Goal: Information Seeking & Learning: Learn about a topic

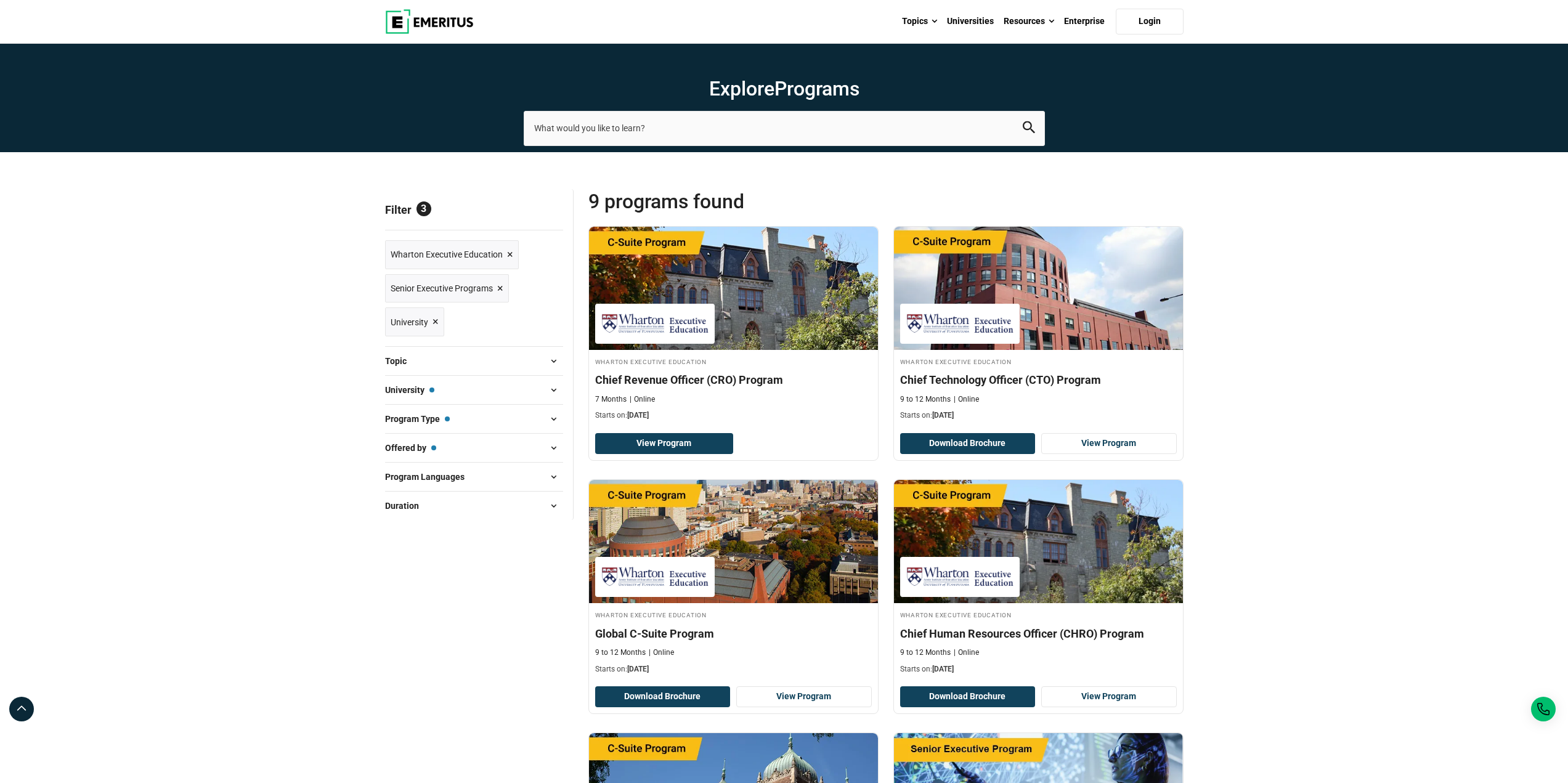
scroll to position [62, 0]
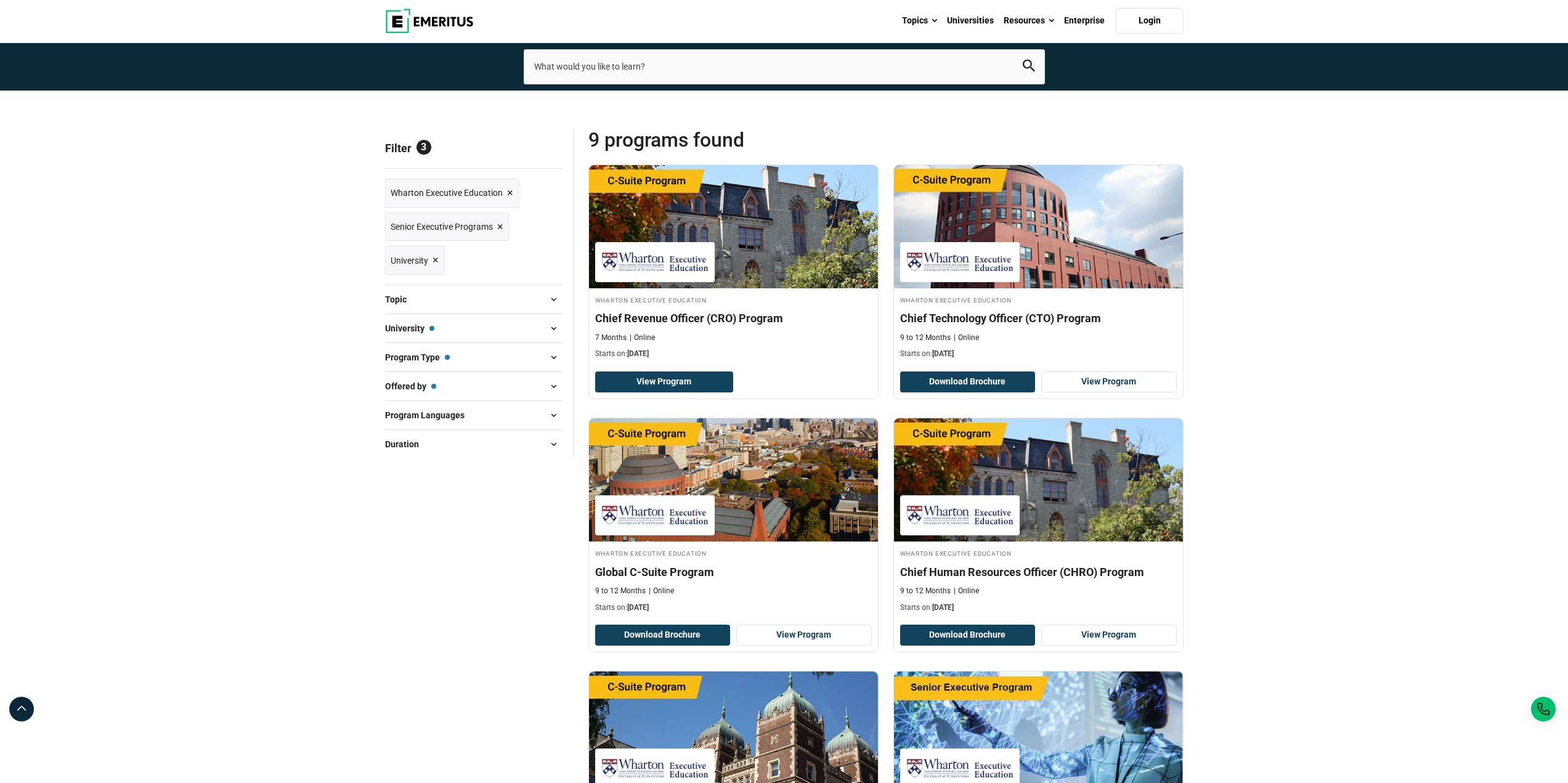
click at [415, 25] on img at bounding box center [429, 21] width 89 height 25
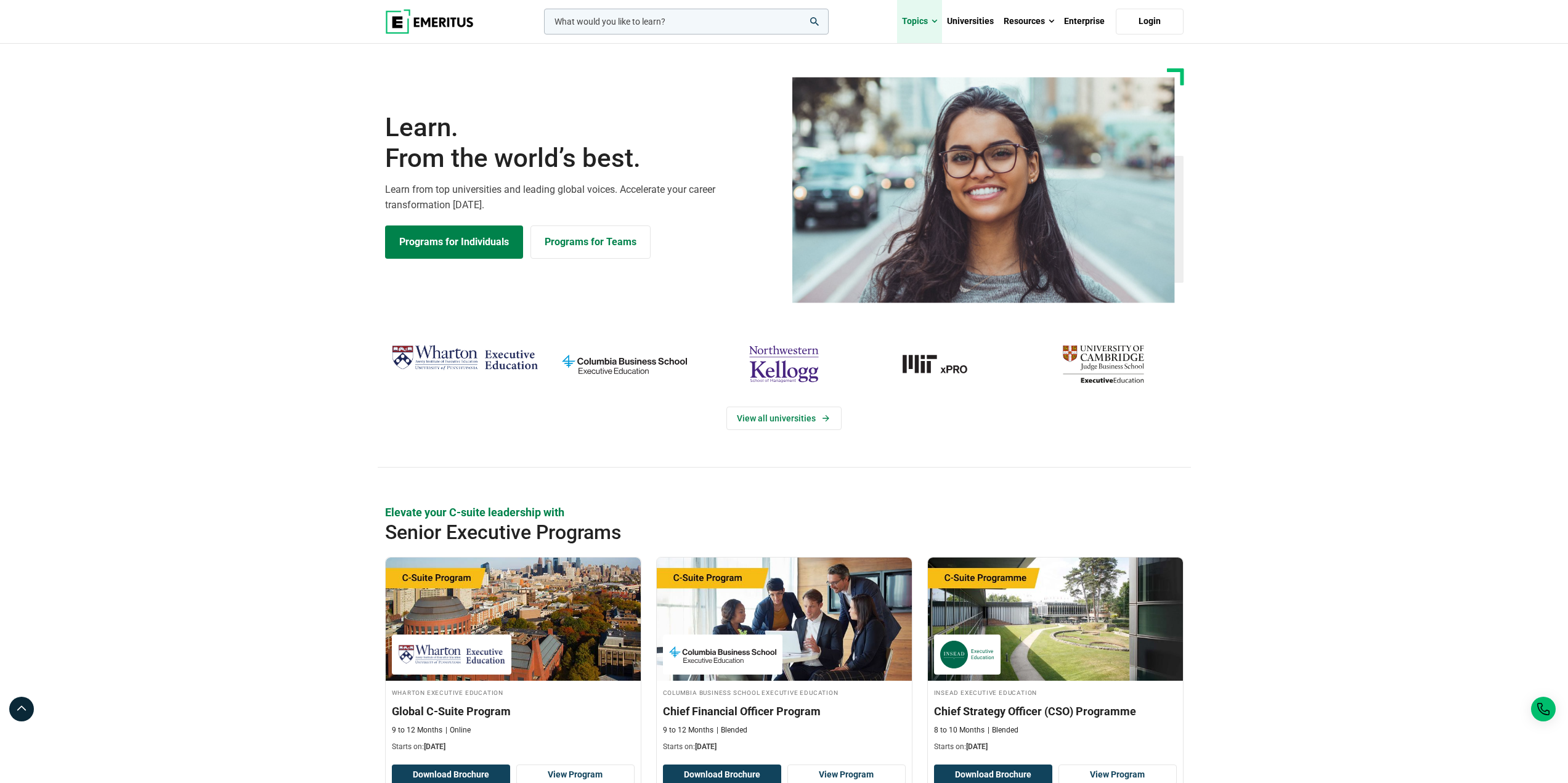
click at [939, 19] on link "Topics" at bounding box center [919, 22] width 45 height 43
click at [995, 19] on link "Universities" at bounding box center [970, 22] width 56 height 43
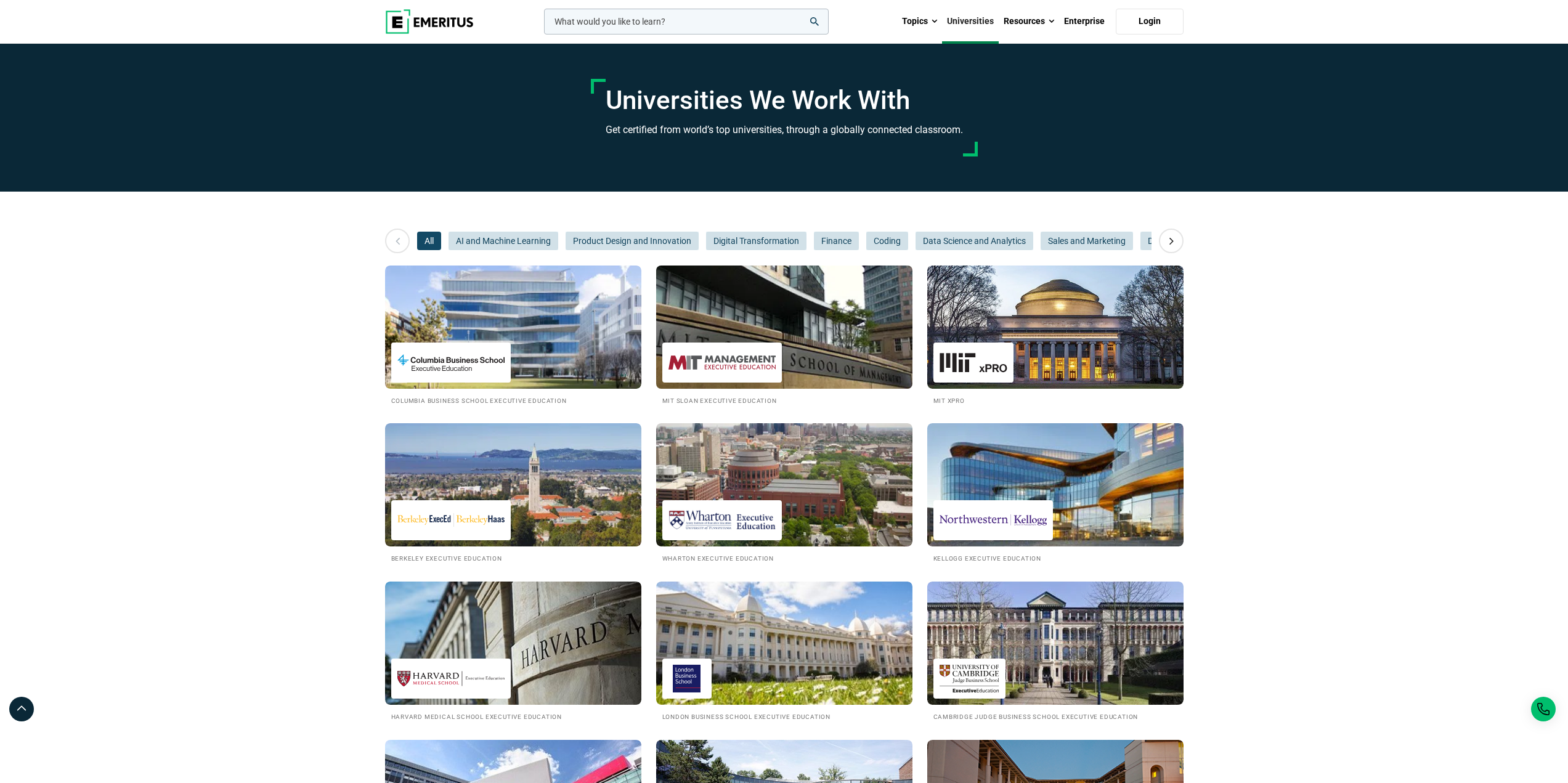
click at [743, 339] on img at bounding box center [785, 326] width 282 height 135
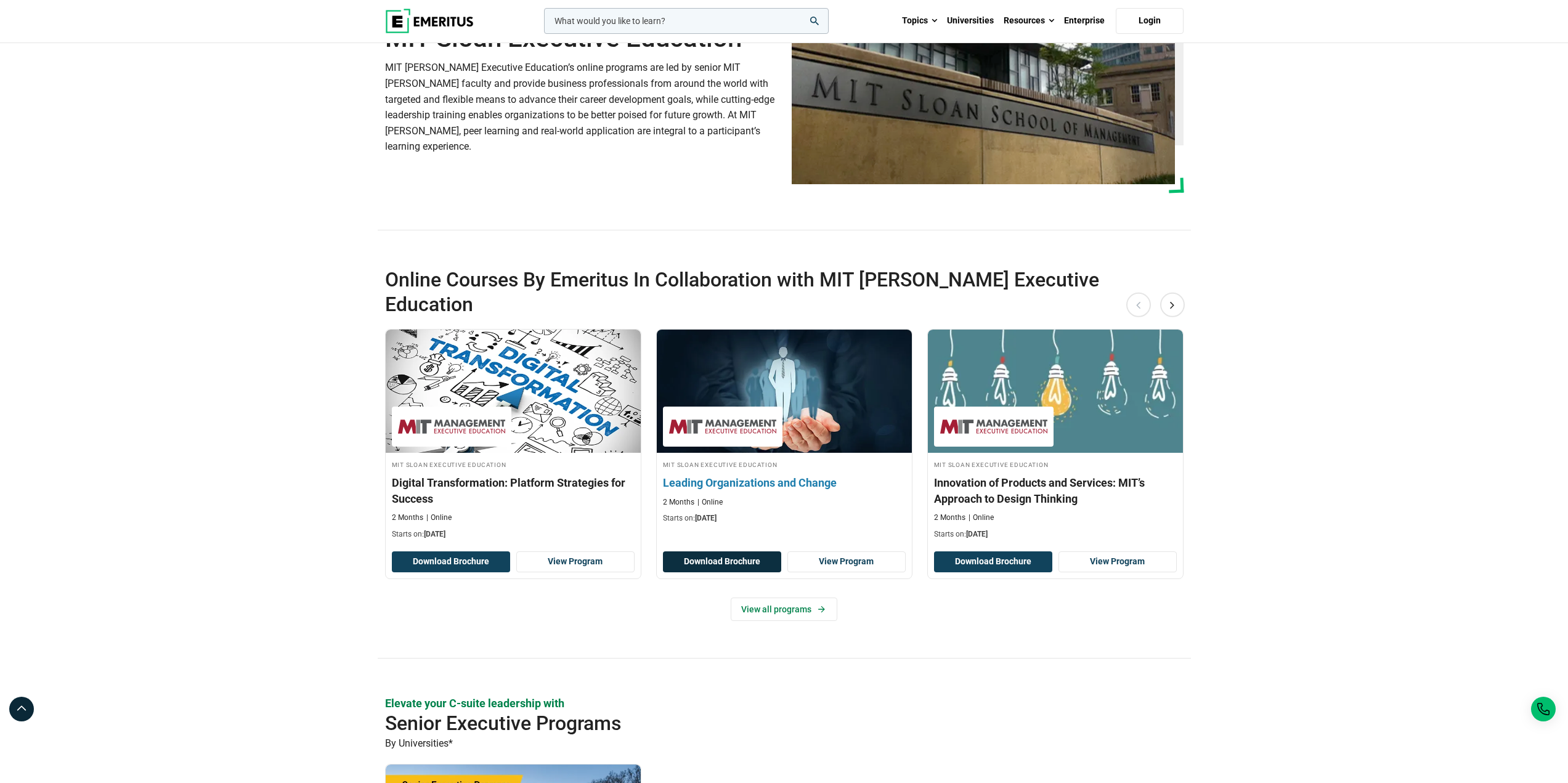
scroll to position [123, 0]
click at [801, 599] on div "Online Courses By Emeritus In Collaboration with MIT Sloan Executive Education …" at bounding box center [784, 462] width 798 height 391
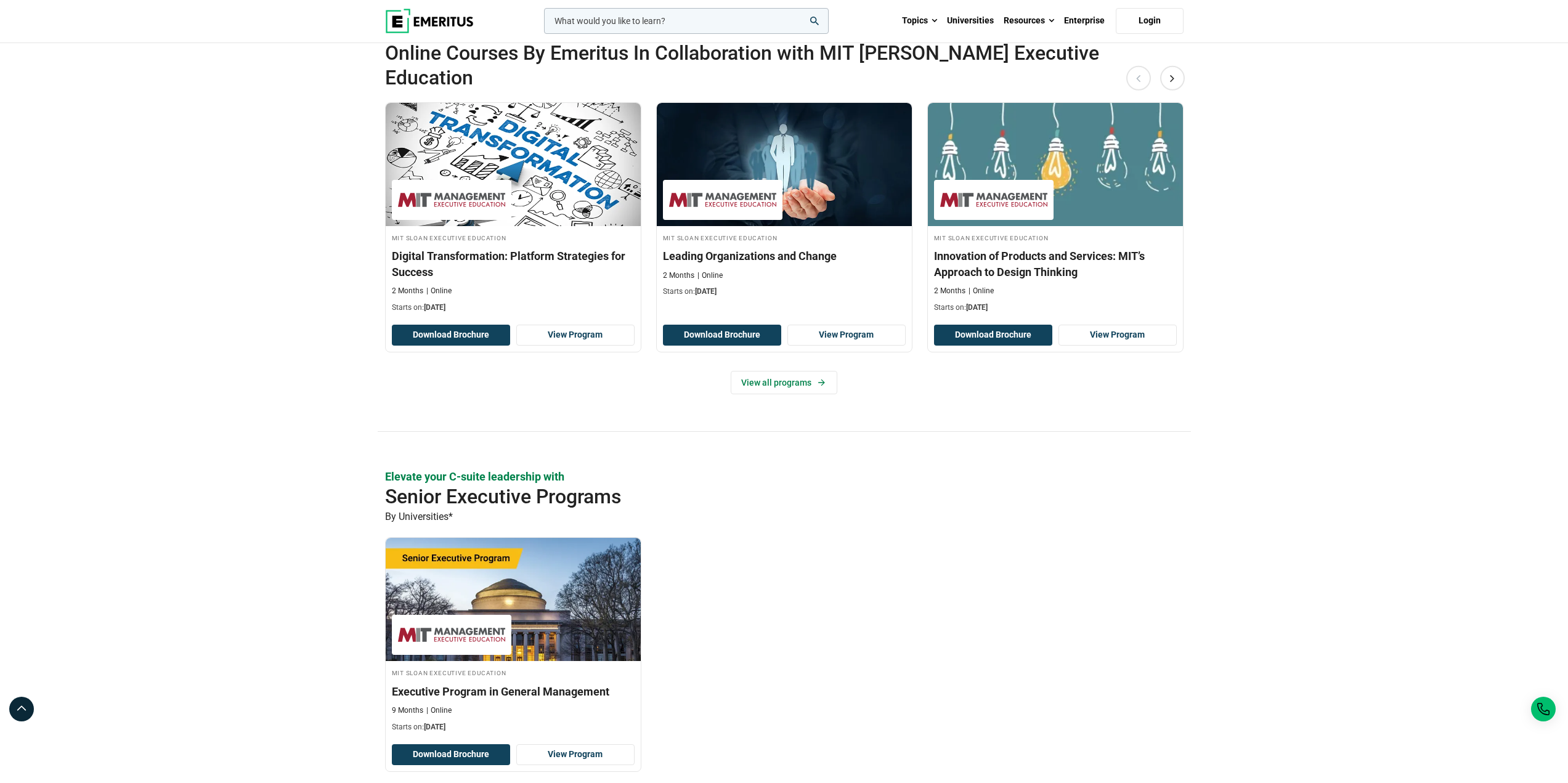
scroll to position [246, 0]
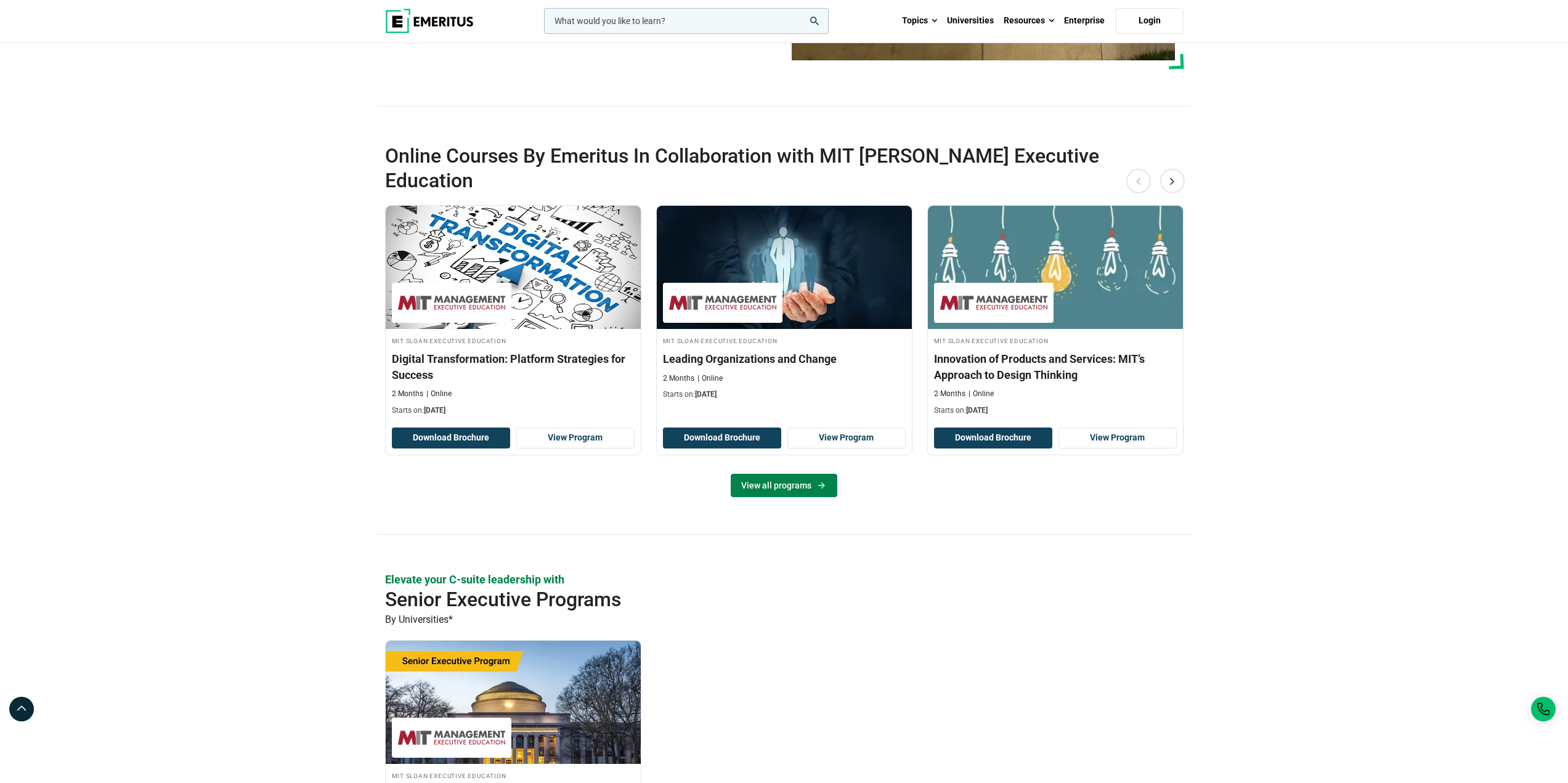
click at [797, 473] on link "View all programs" at bounding box center [783, 485] width 106 height 23
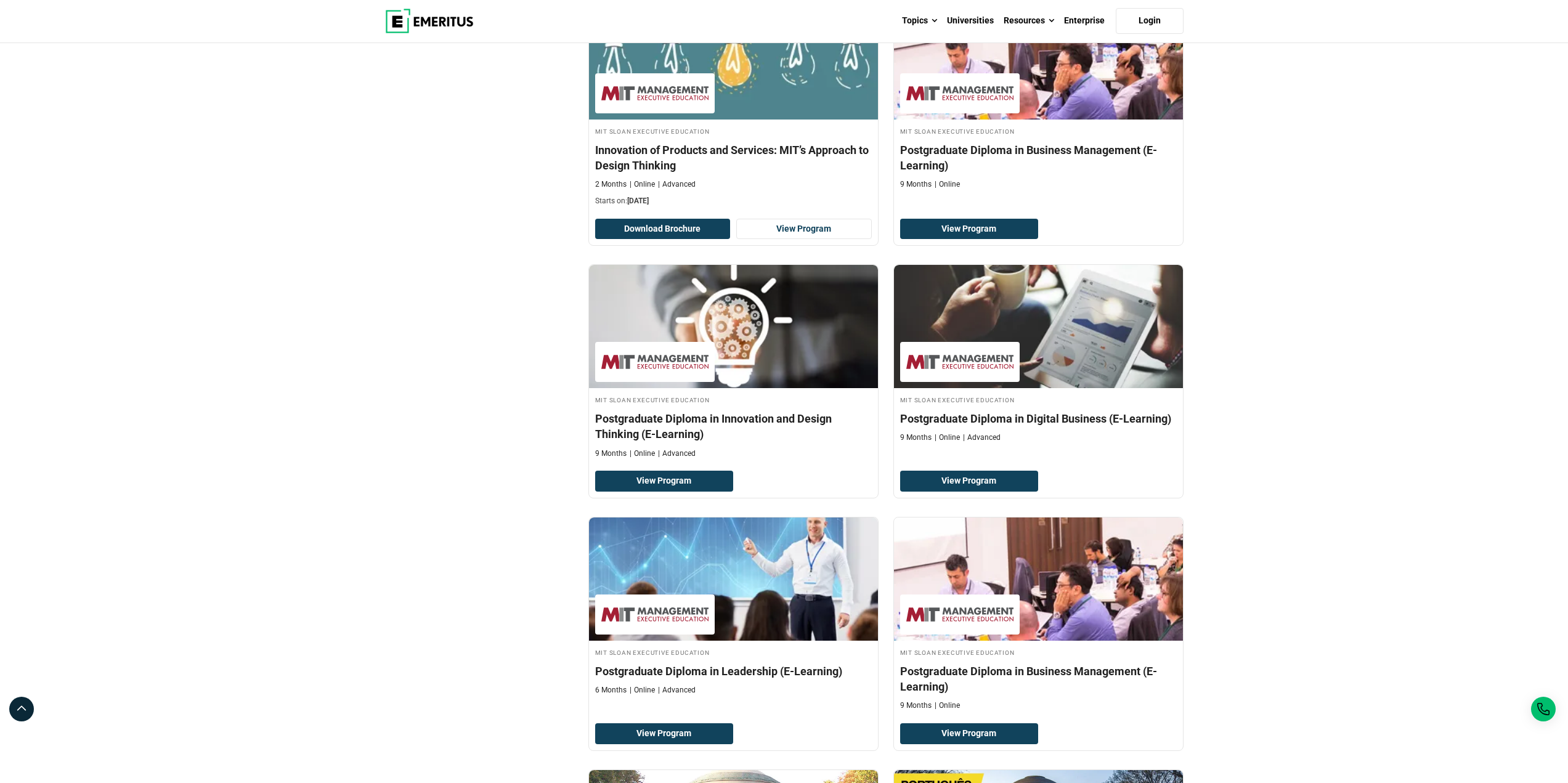
scroll to position [493, 0]
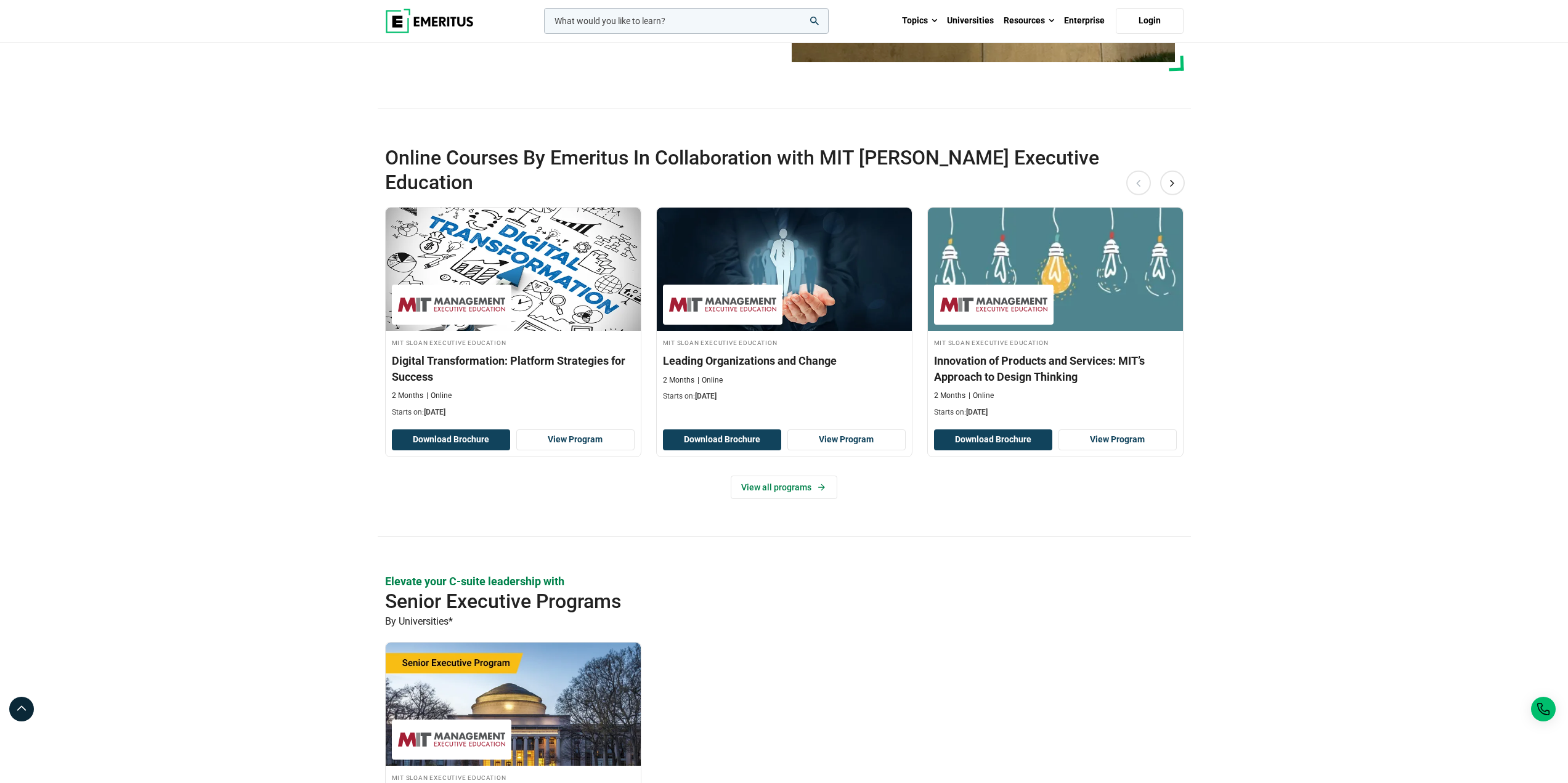
click at [420, 19] on img at bounding box center [429, 21] width 89 height 25
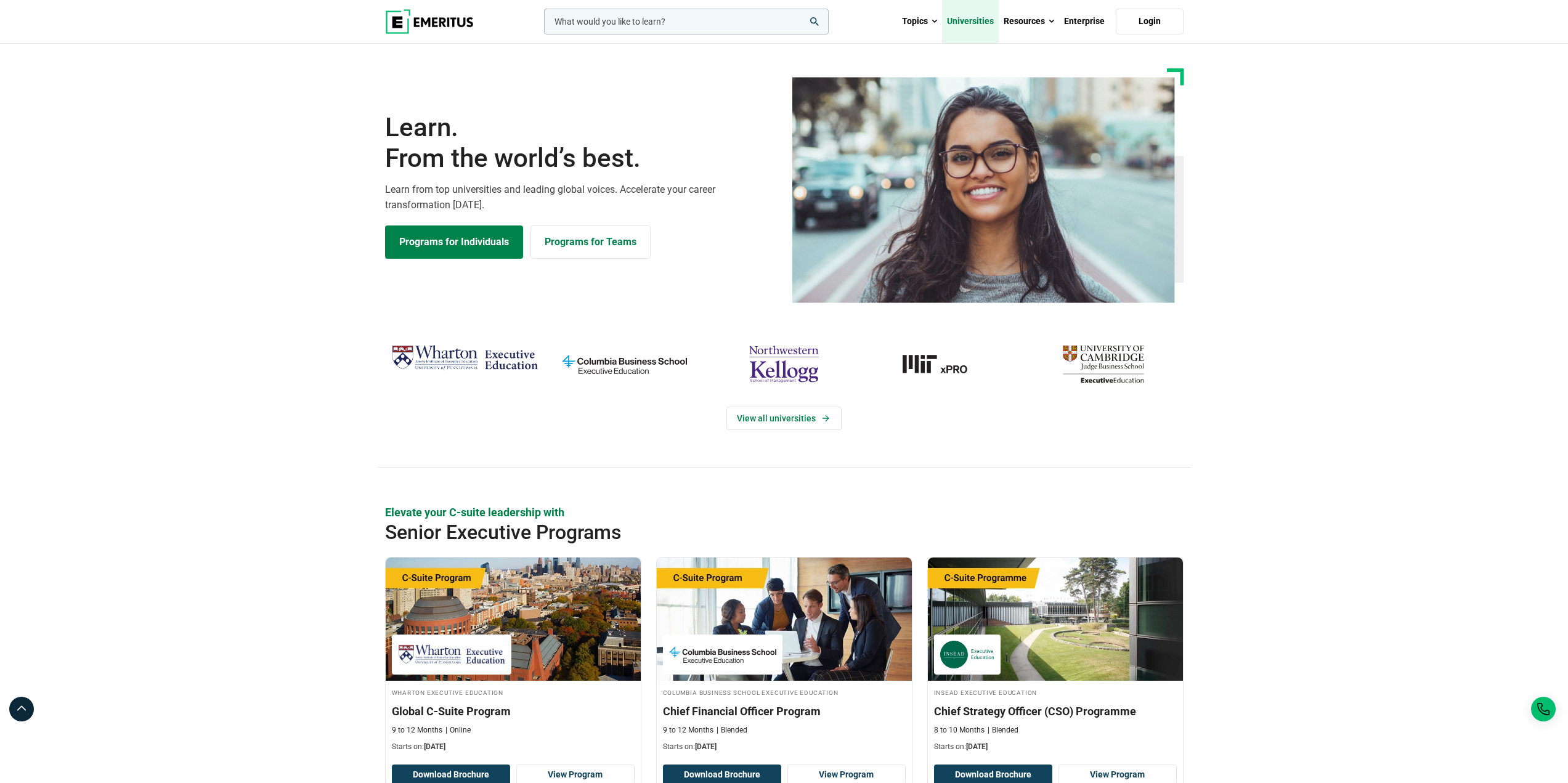
click at [971, 25] on link "Universities" at bounding box center [970, 22] width 56 height 43
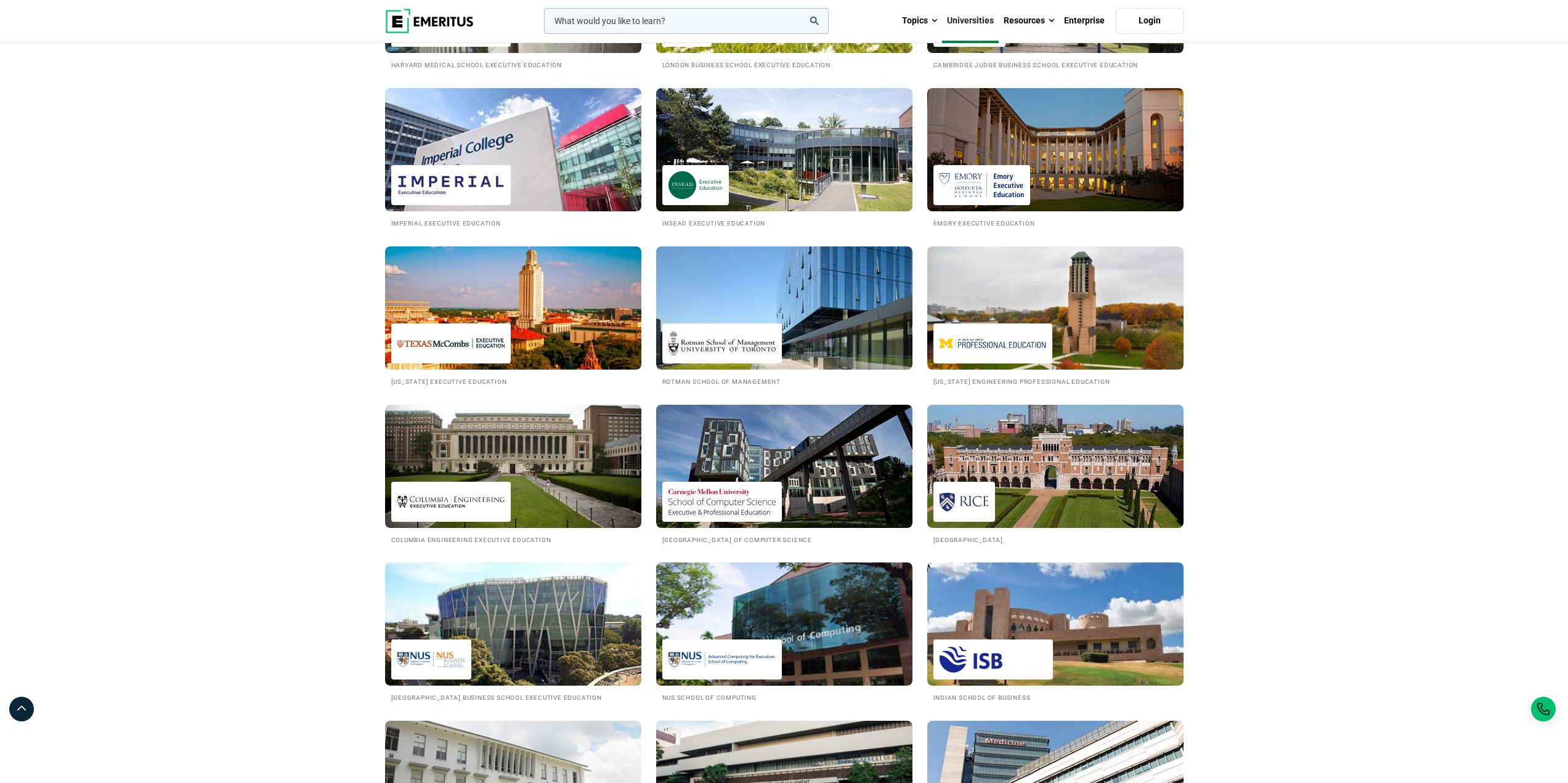
scroll to position [800, 0]
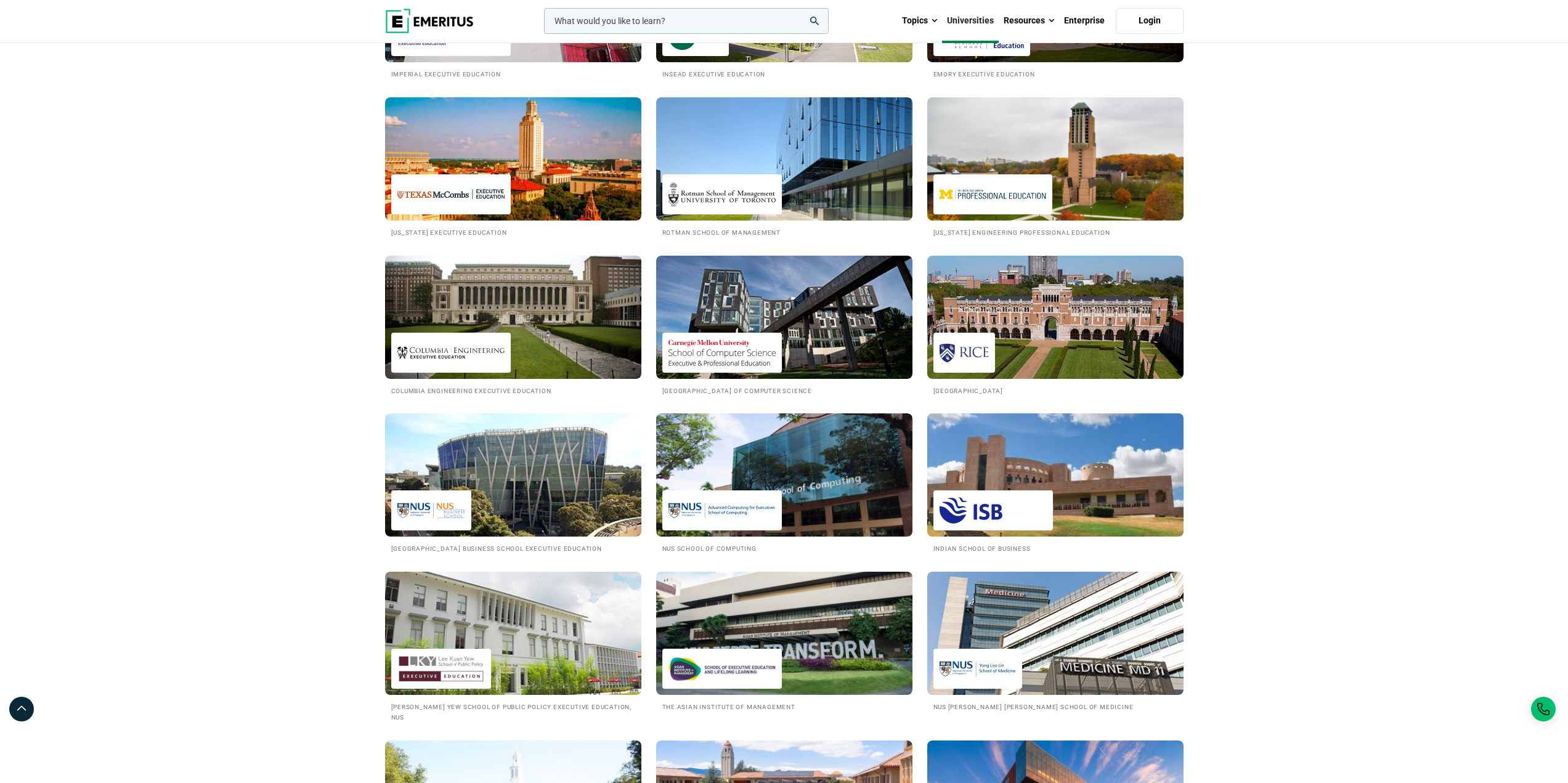
click at [1045, 498] on img at bounding box center [993, 510] width 107 height 27
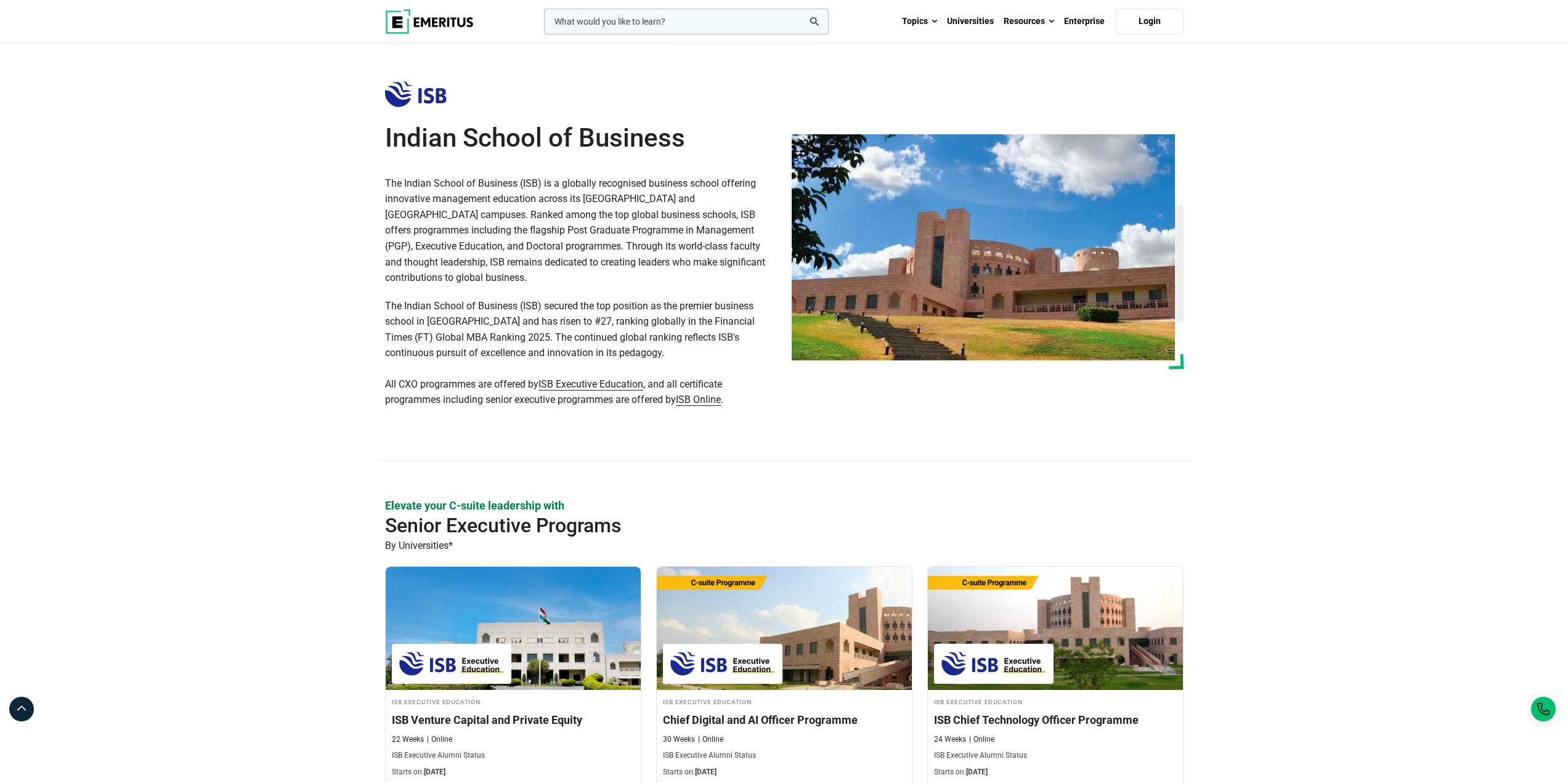
scroll to position [123, 0]
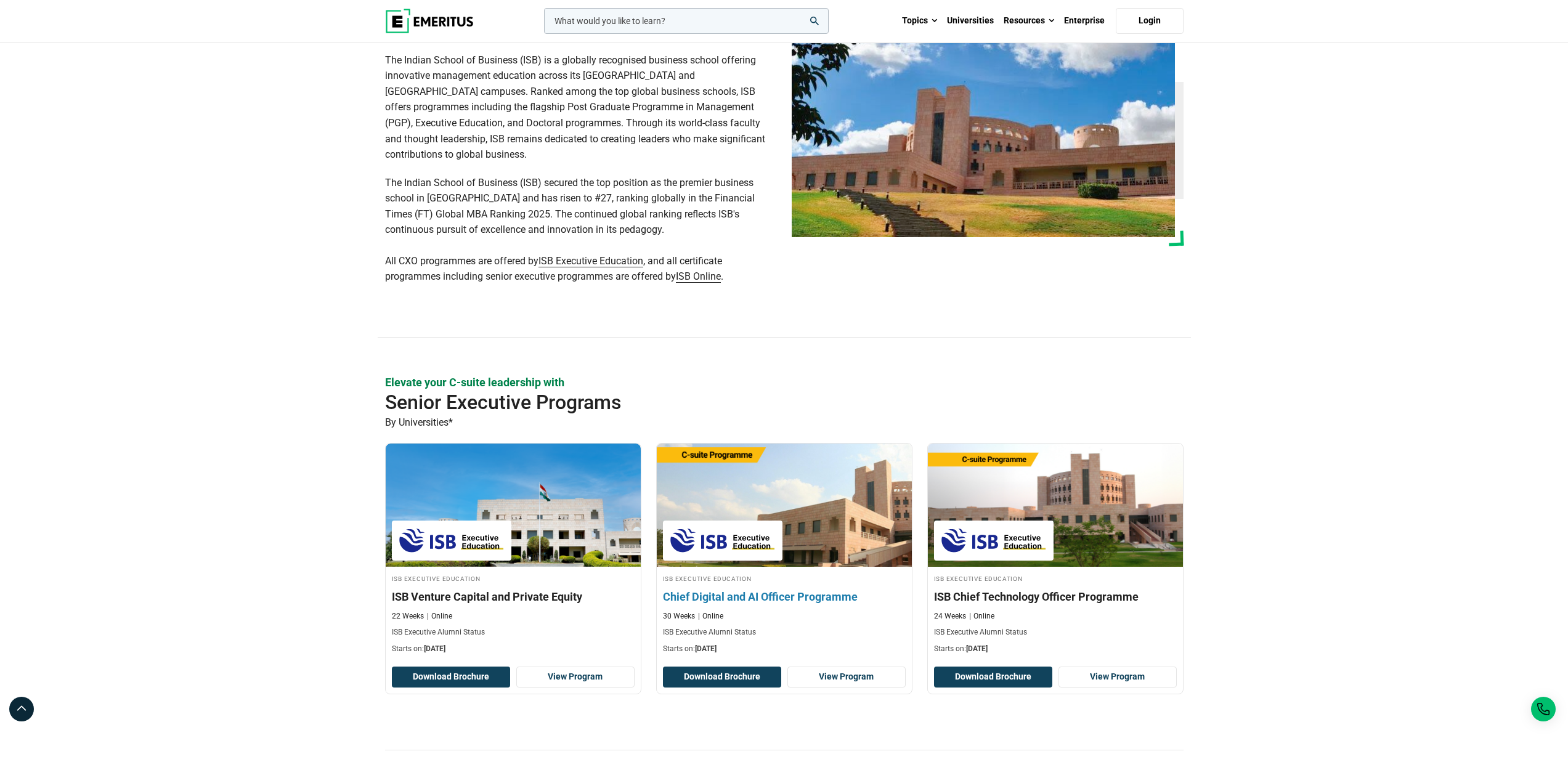
click at [777, 528] on div at bounding box center [722, 540] width 119 height 40
click at [751, 530] on img at bounding box center [722, 541] width 107 height 27
